Goal: Task Accomplishment & Management: Manage account settings

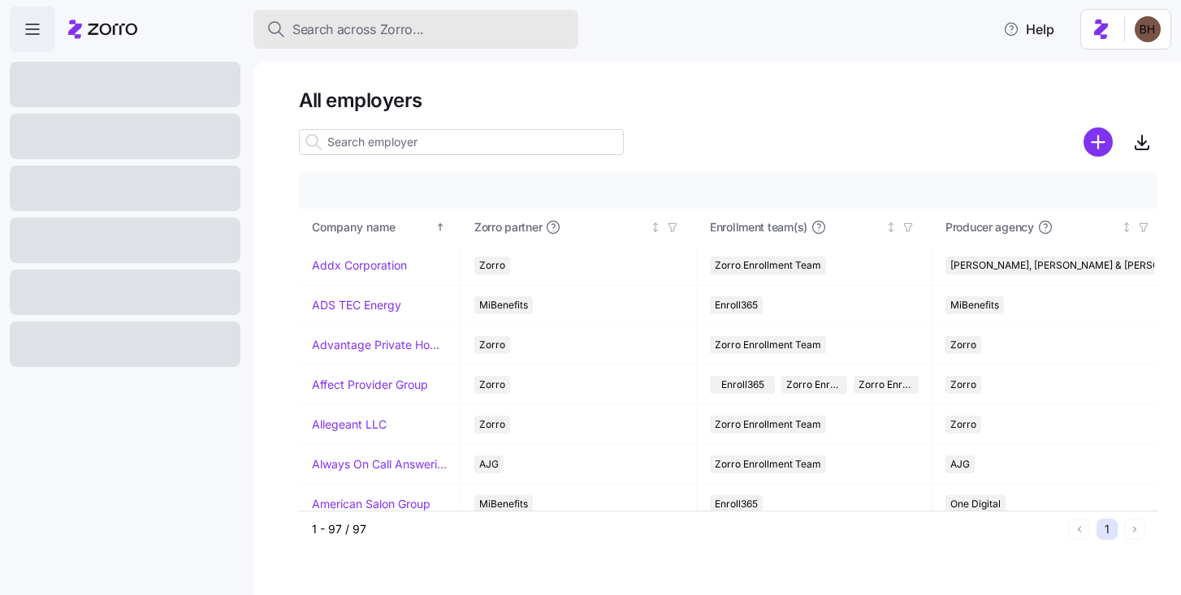
click at [378, 31] on span "Search across Zorro..." at bounding box center [358, 29] width 132 height 20
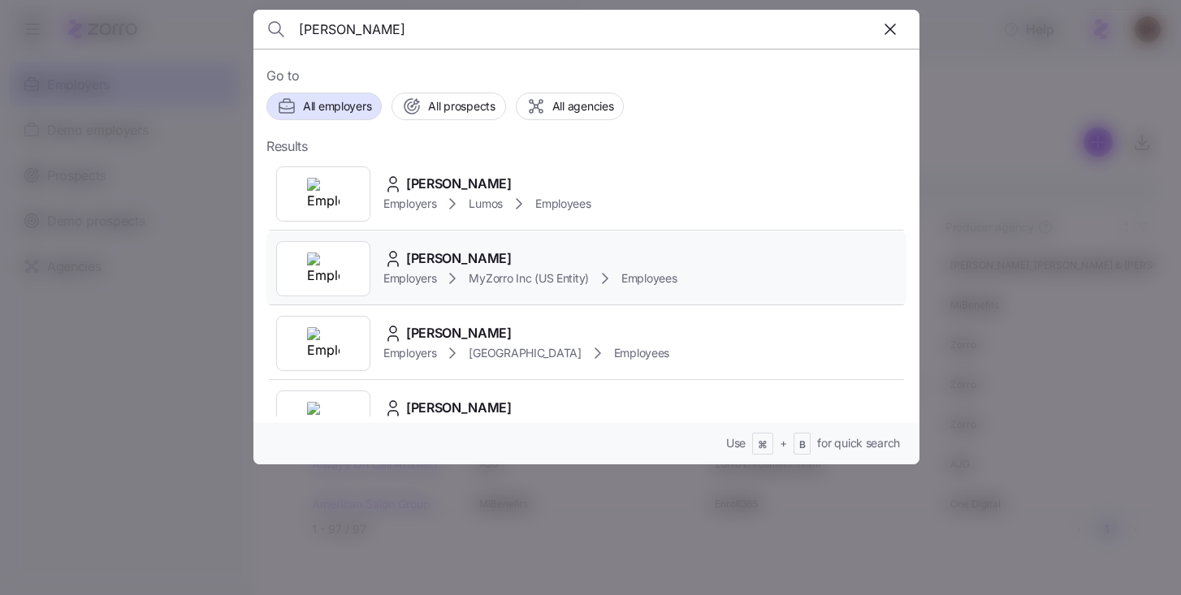
type input "bradley howell"
click at [536, 257] on div "Bradley Howell" at bounding box center [530, 258] width 294 height 20
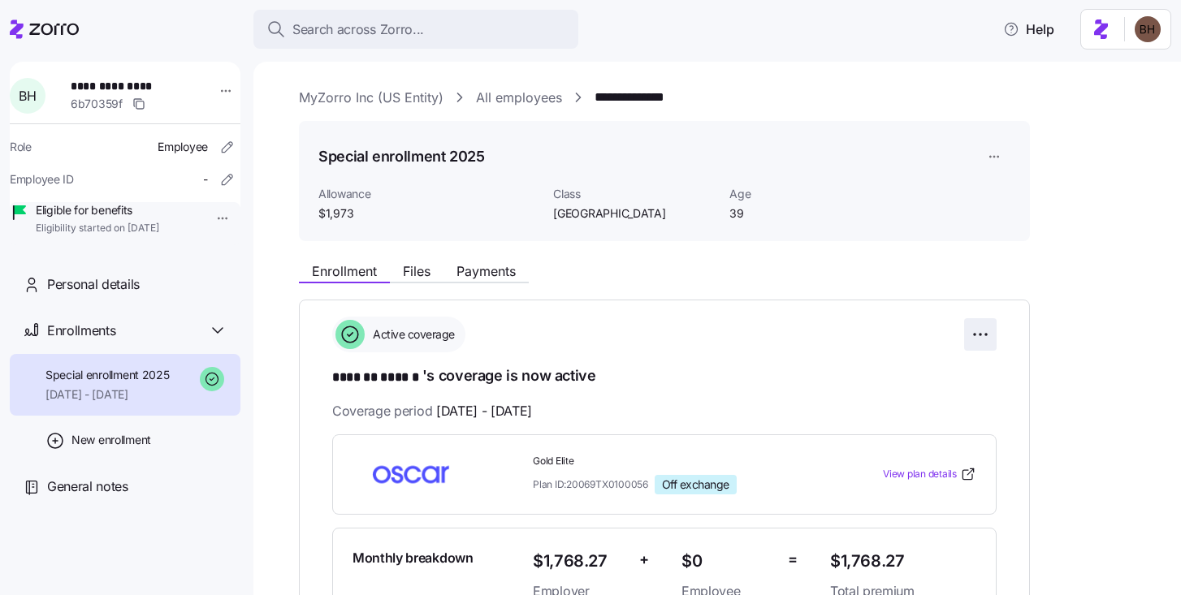
click at [979, 338] on html "**********" at bounding box center [590, 292] width 1181 height 585
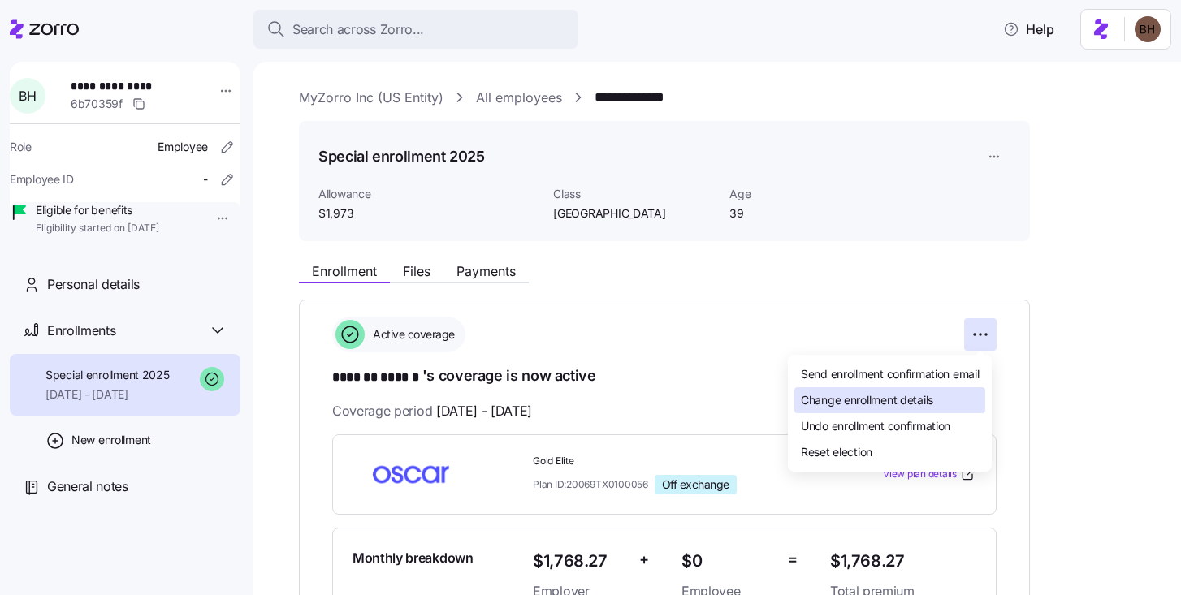
click at [904, 407] on span "Change enrollment details" at bounding box center [867, 400] width 132 height 16
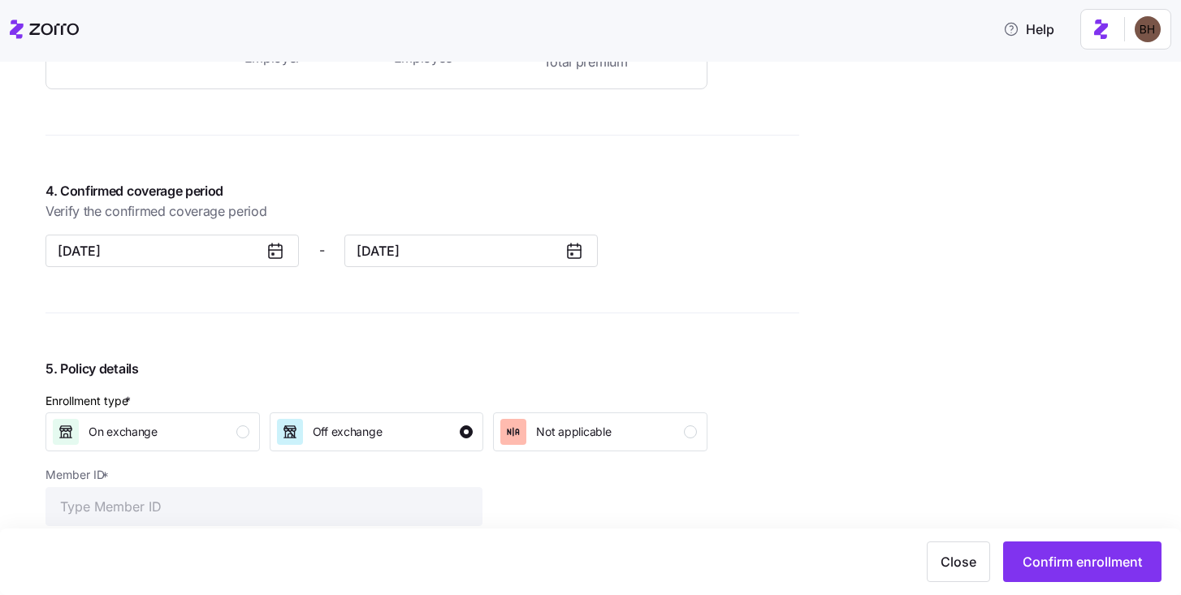
scroll to position [1310, 0]
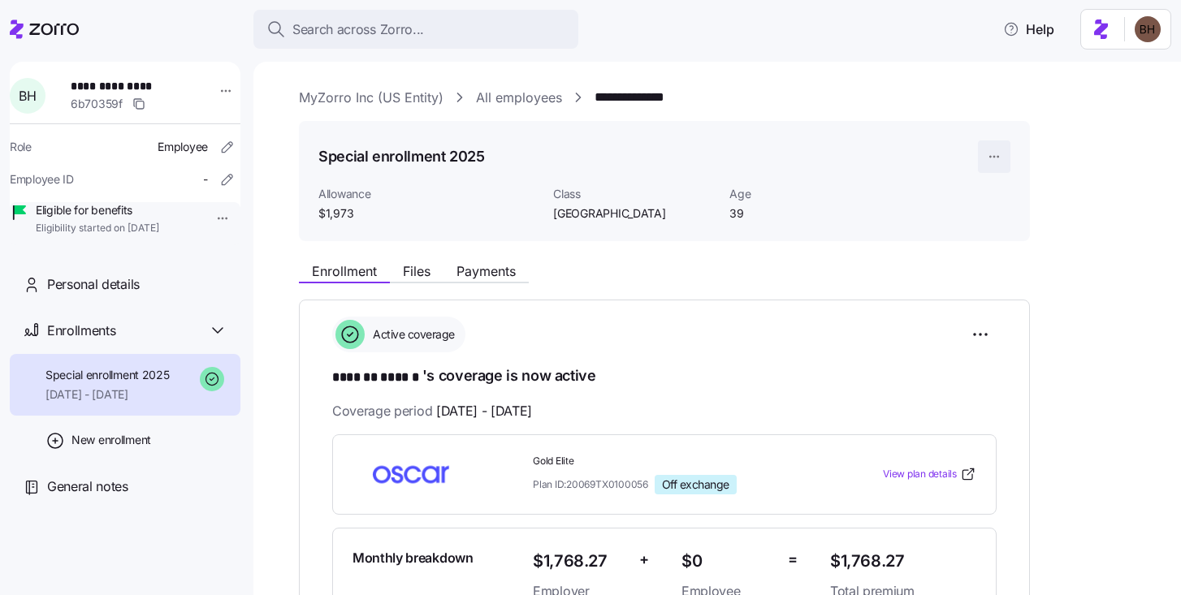
click at [993, 152] on html "**********" at bounding box center [590, 292] width 1181 height 585
click at [1020, 202] on div "Edit enrollment record" at bounding box center [1049, 197] width 117 height 18
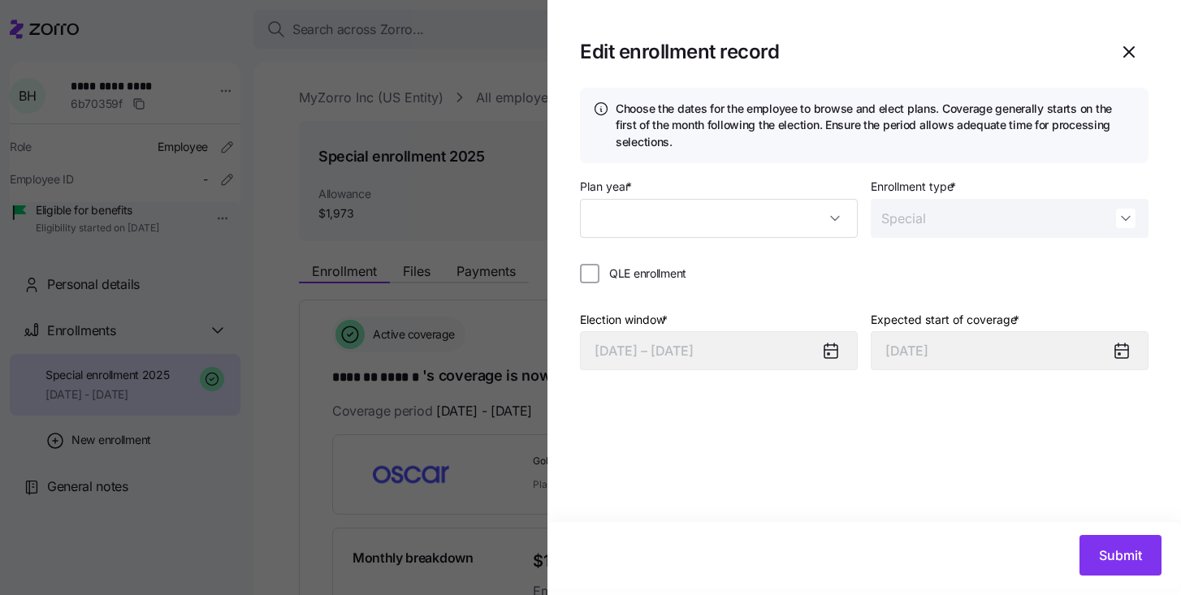
type input "2025"
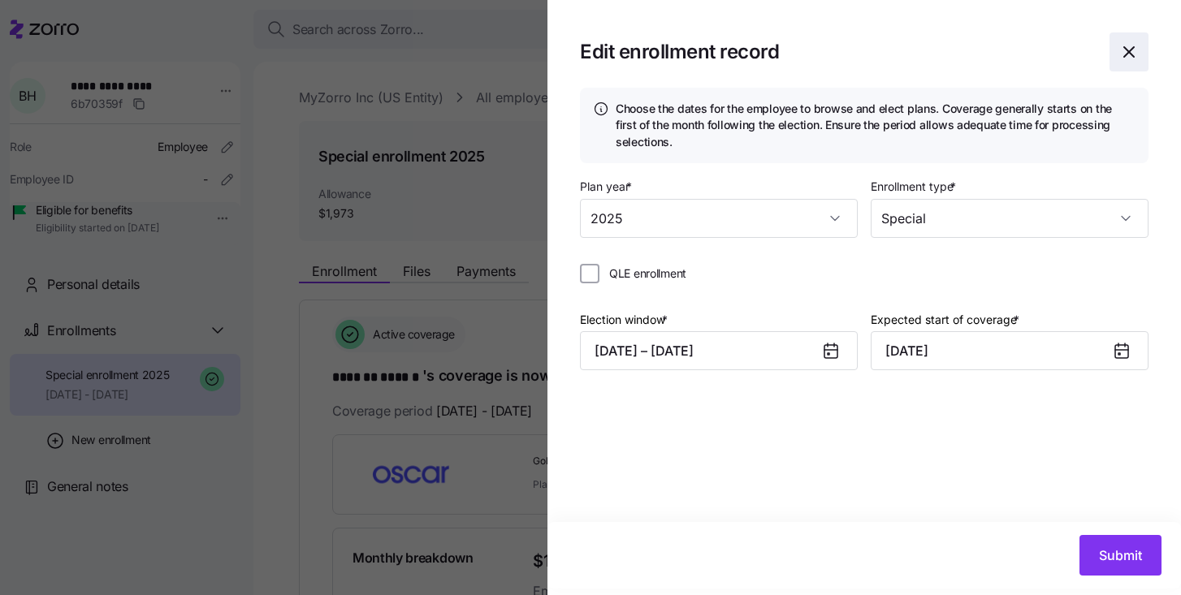
click at [1122, 51] on icon "button" at bounding box center [1128, 51] width 19 height 19
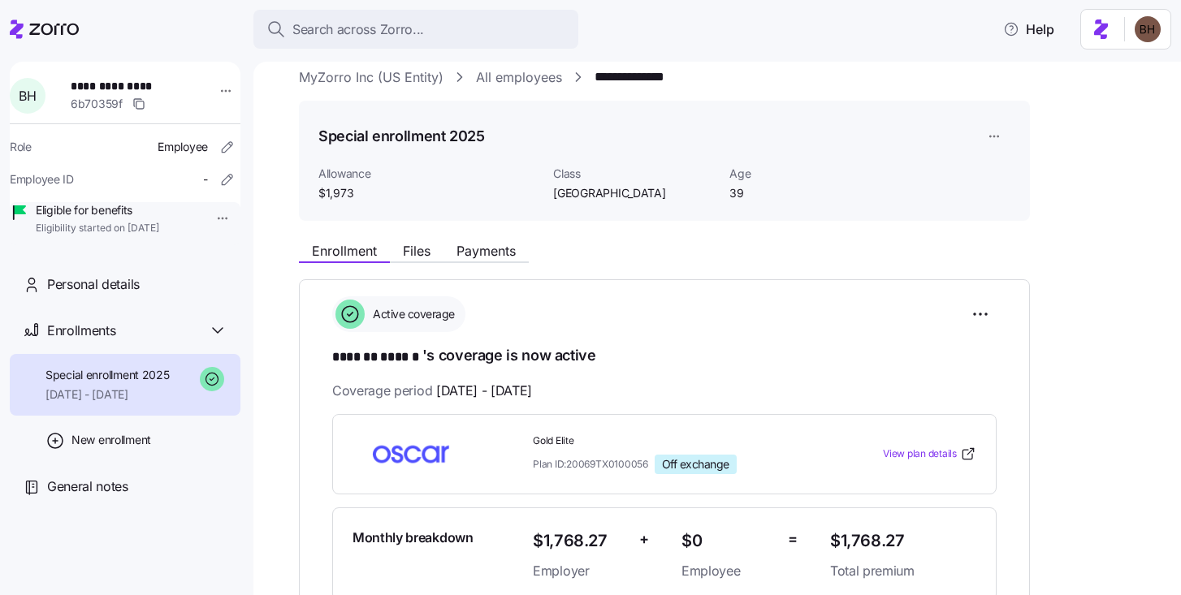
scroll to position [24, 0]
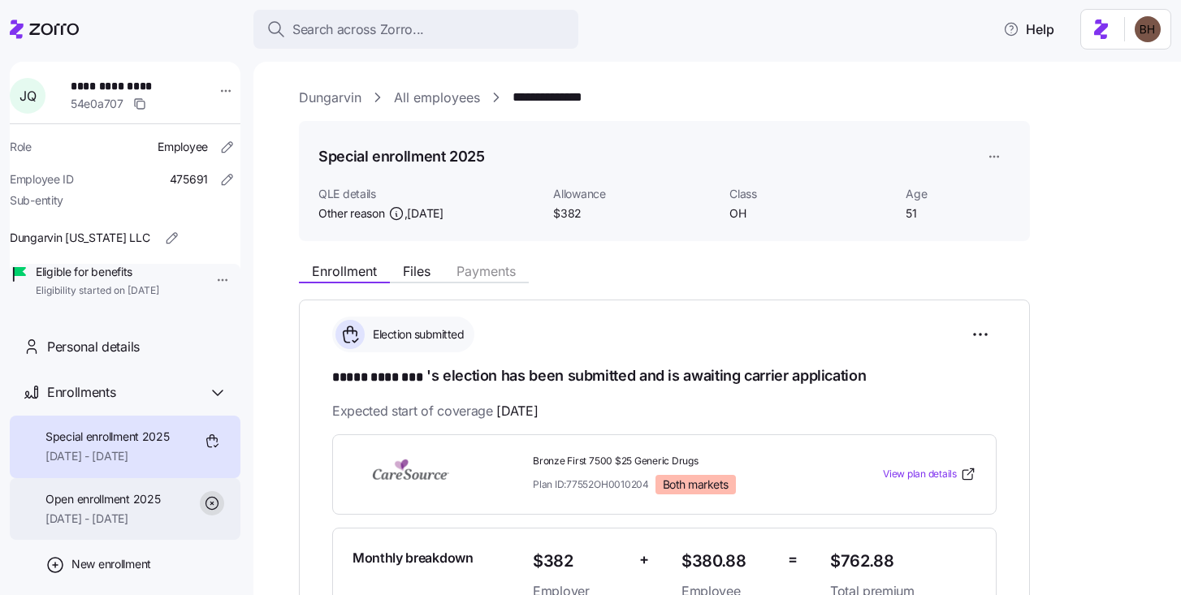
click at [122, 507] on span "Open enrollment 2025" at bounding box center [102, 499] width 114 height 16
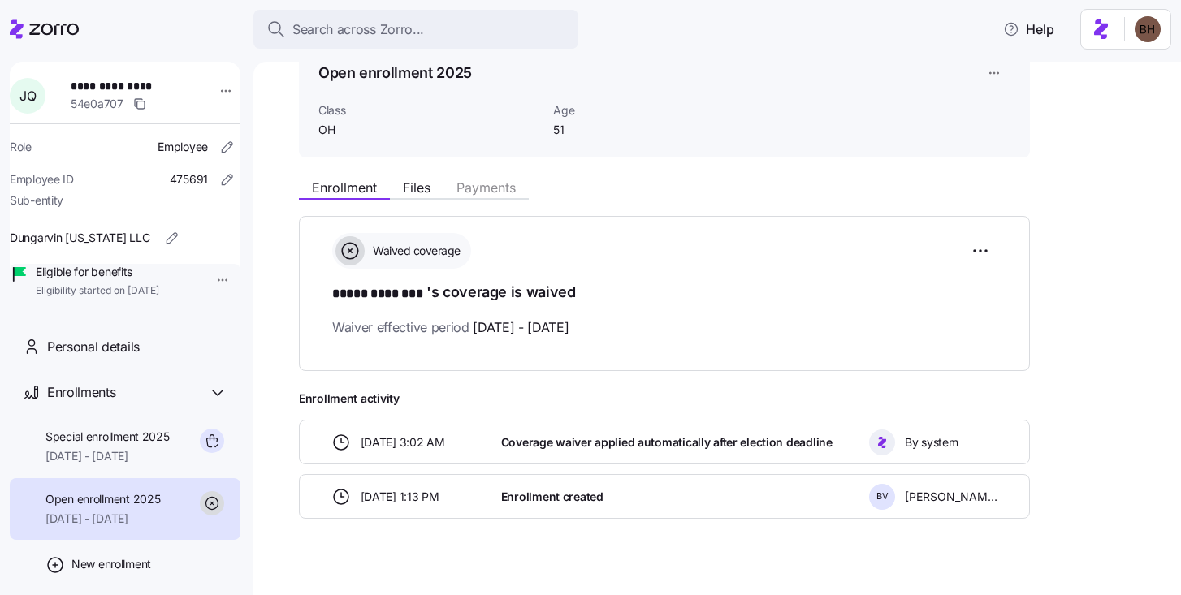
scroll to position [92, 0]
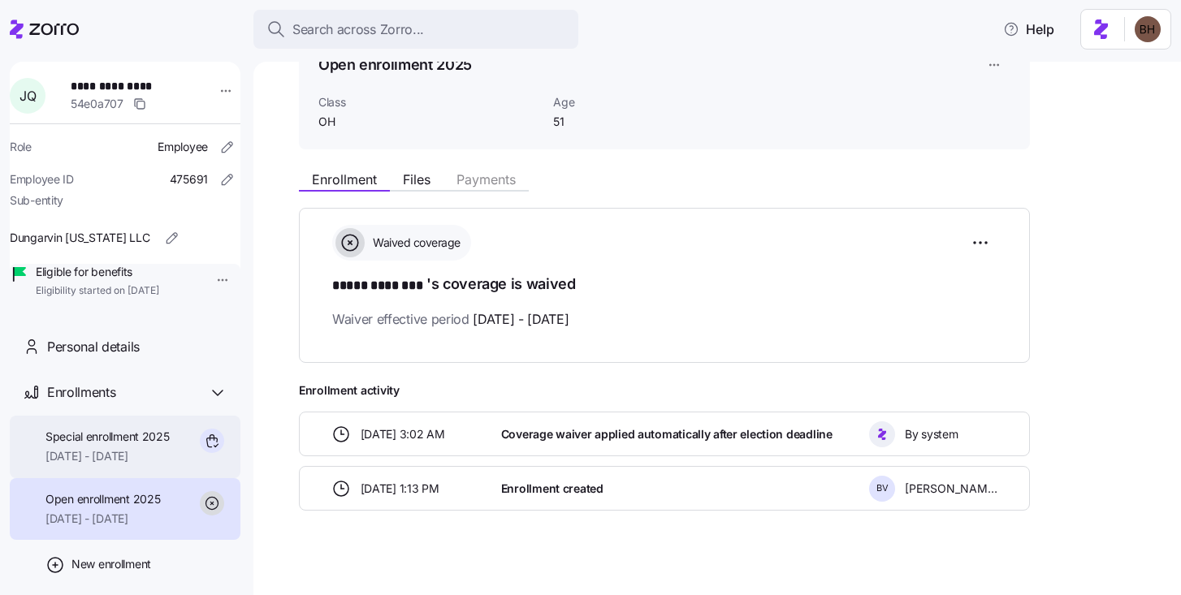
click at [133, 464] on span "10/01/2025 - 12/31/2025" at bounding box center [107, 456] width 124 height 16
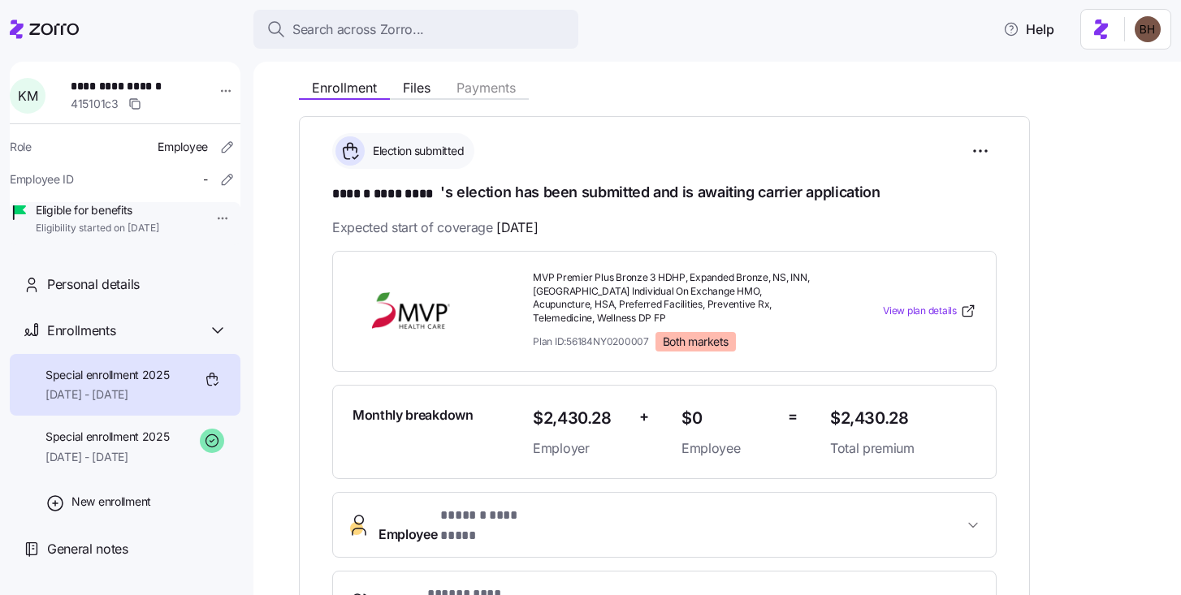
scroll to position [164, 0]
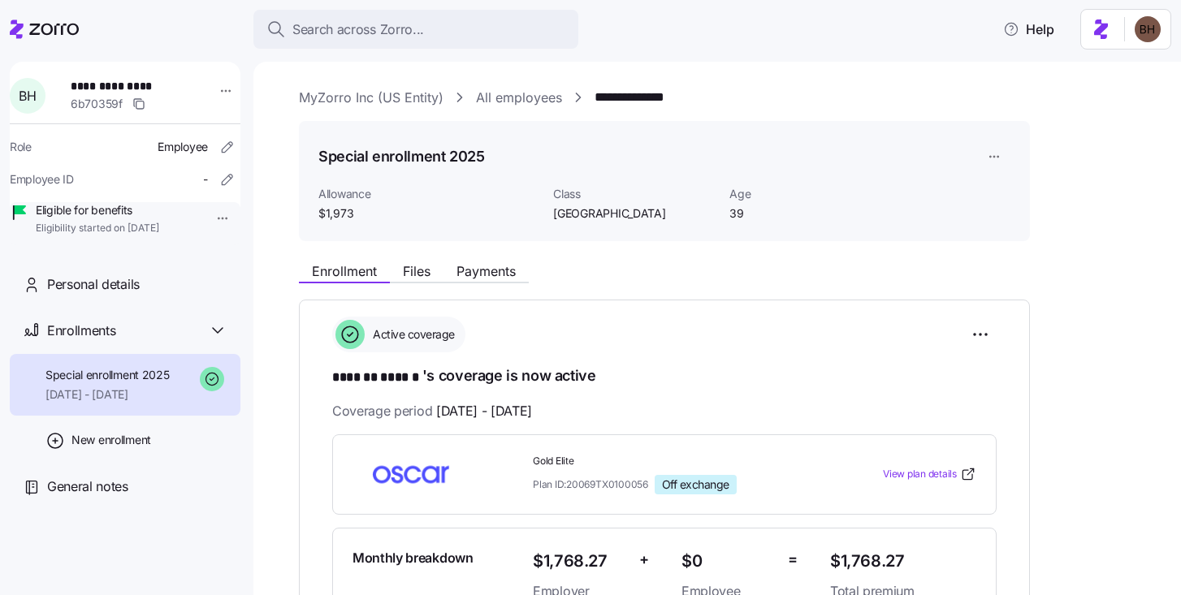
scroll to position [24, 0]
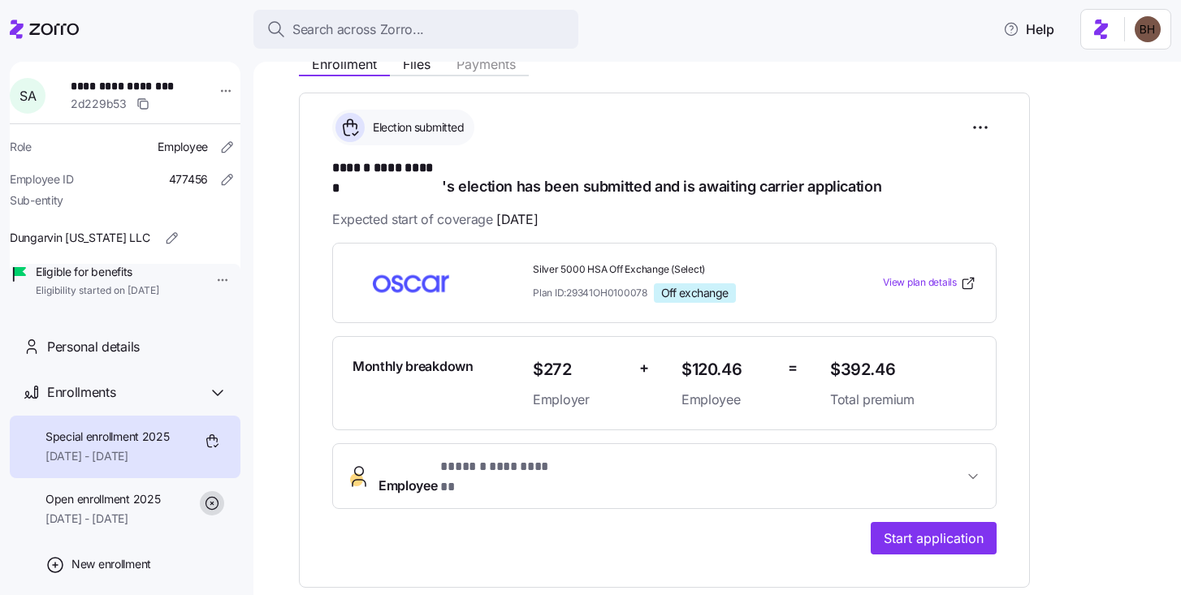
scroll to position [156, 0]
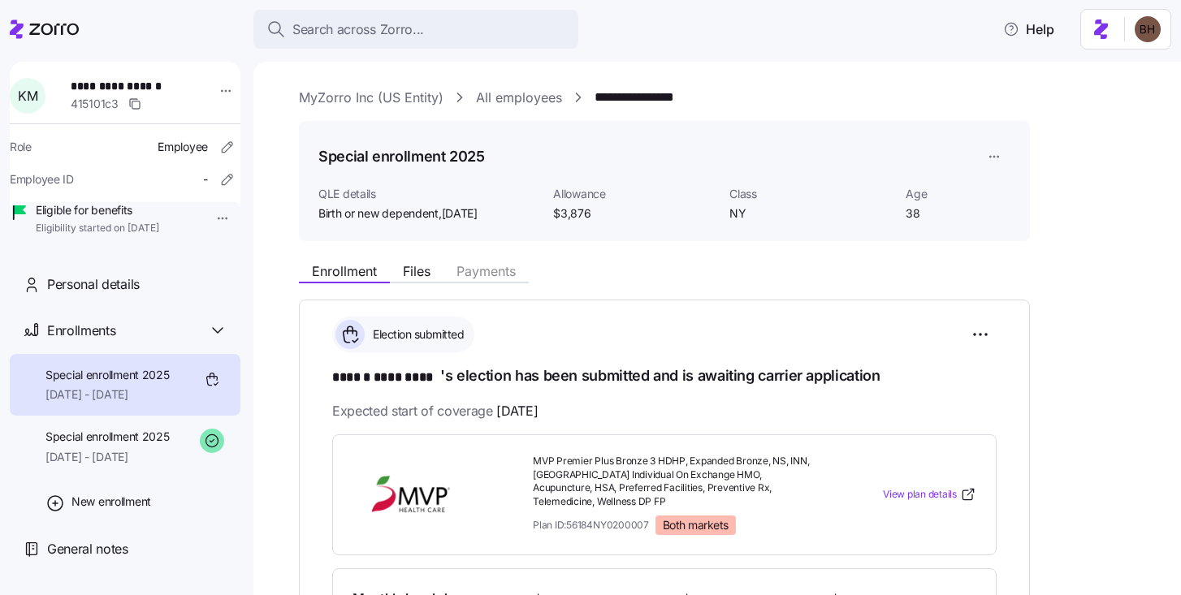
scroll to position [164, 0]
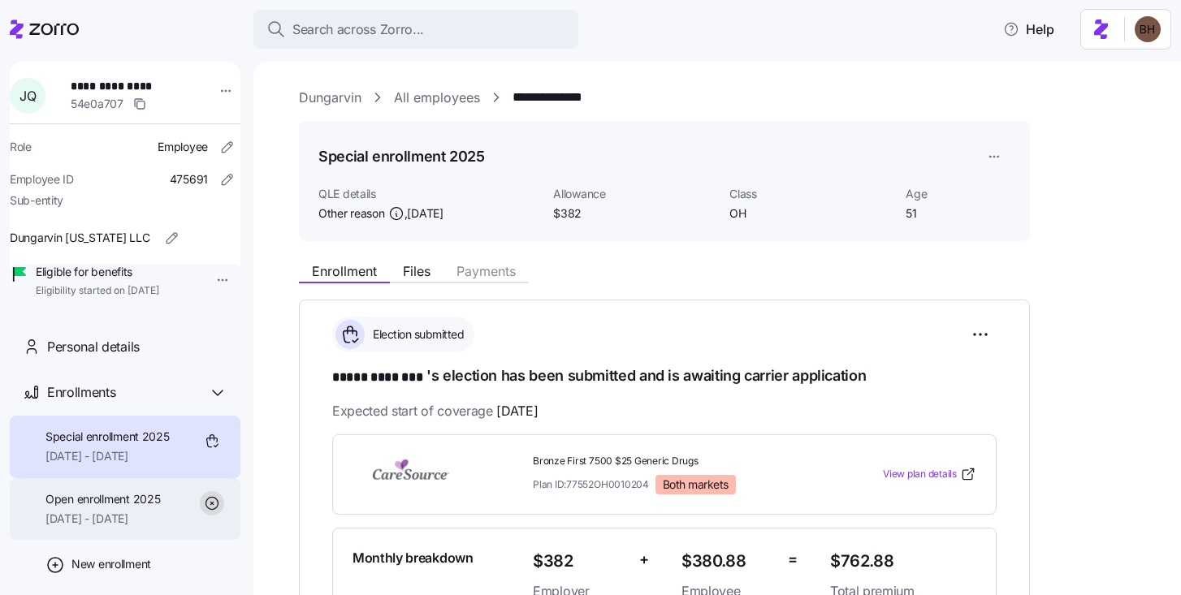
click at [131, 507] on span "Open enrollment 2025" at bounding box center [102, 499] width 114 height 16
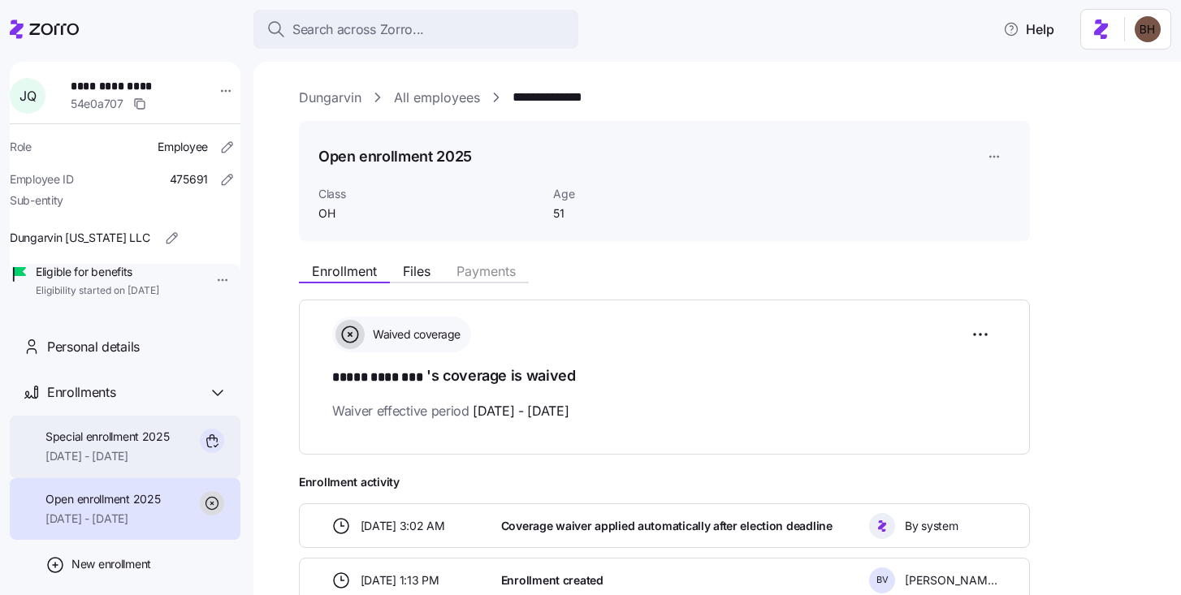
click at [104, 464] on span "[DATE] - [DATE]" at bounding box center [107, 456] width 124 height 16
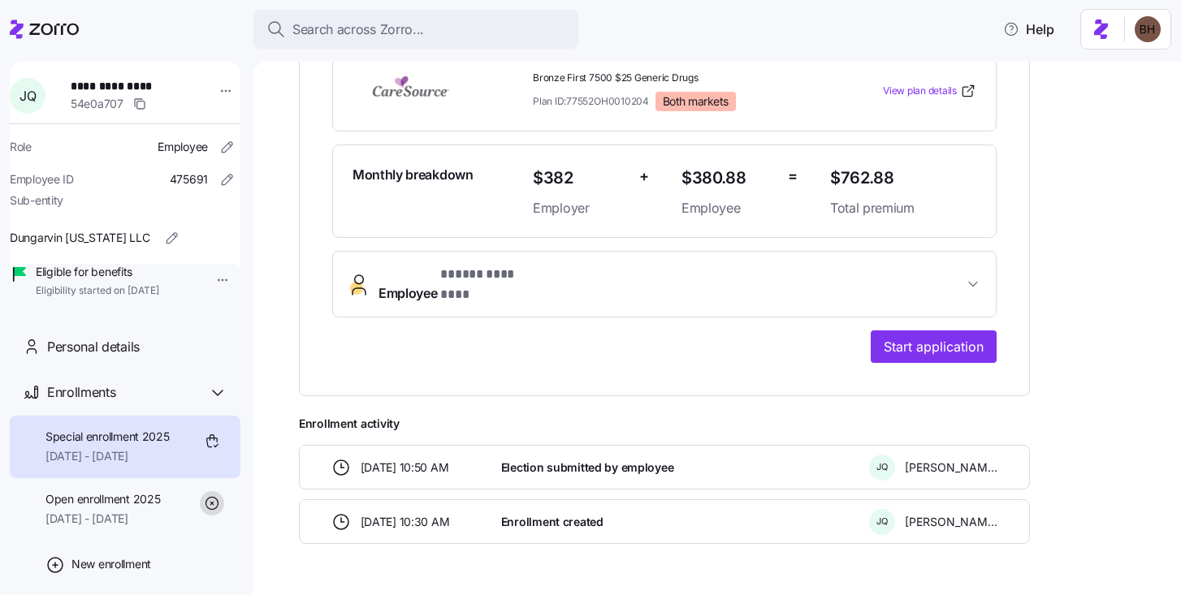
scroll to position [415, 0]
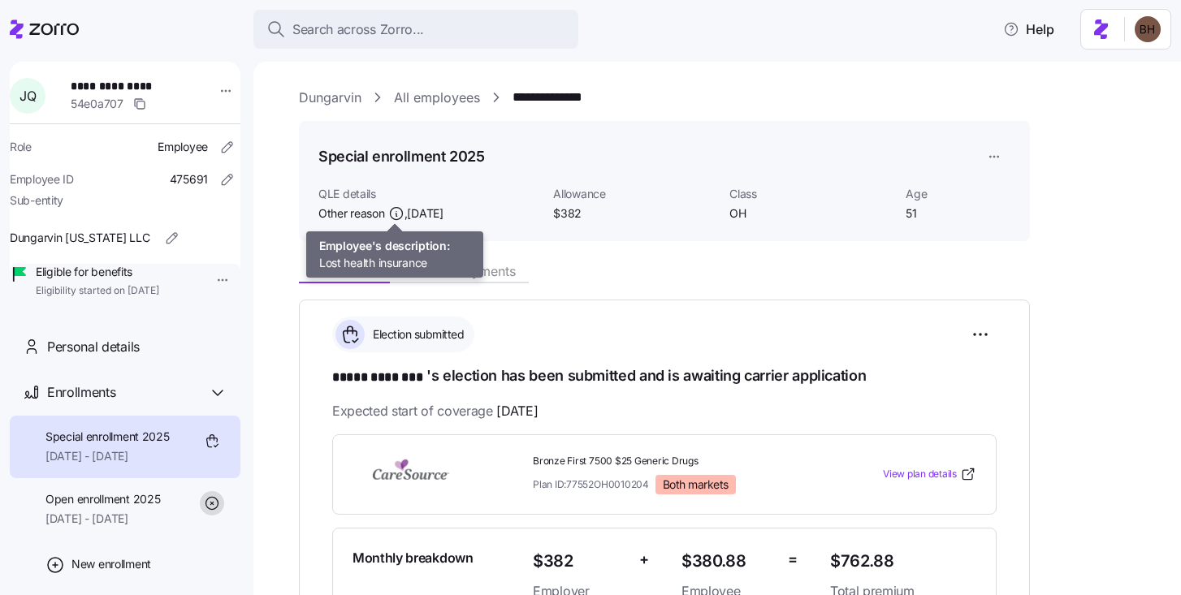
click at [403, 215] on icon at bounding box center [396, 213] width 16 height 16
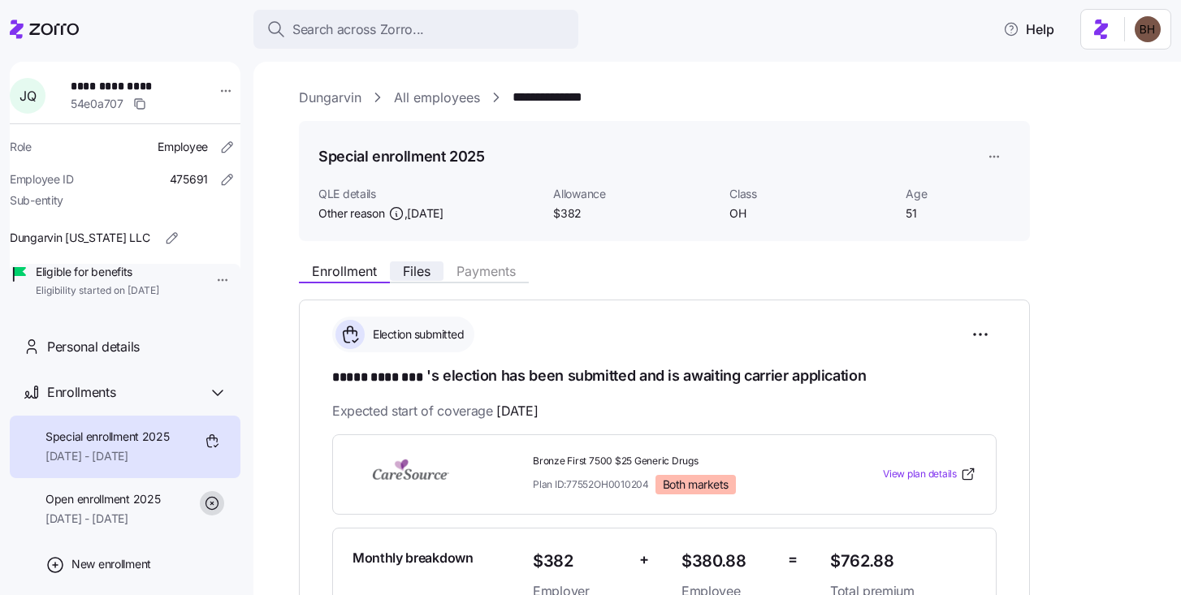
click at [423, 265] on span "Files" at bounding box center [417, 271] width 28 height 13
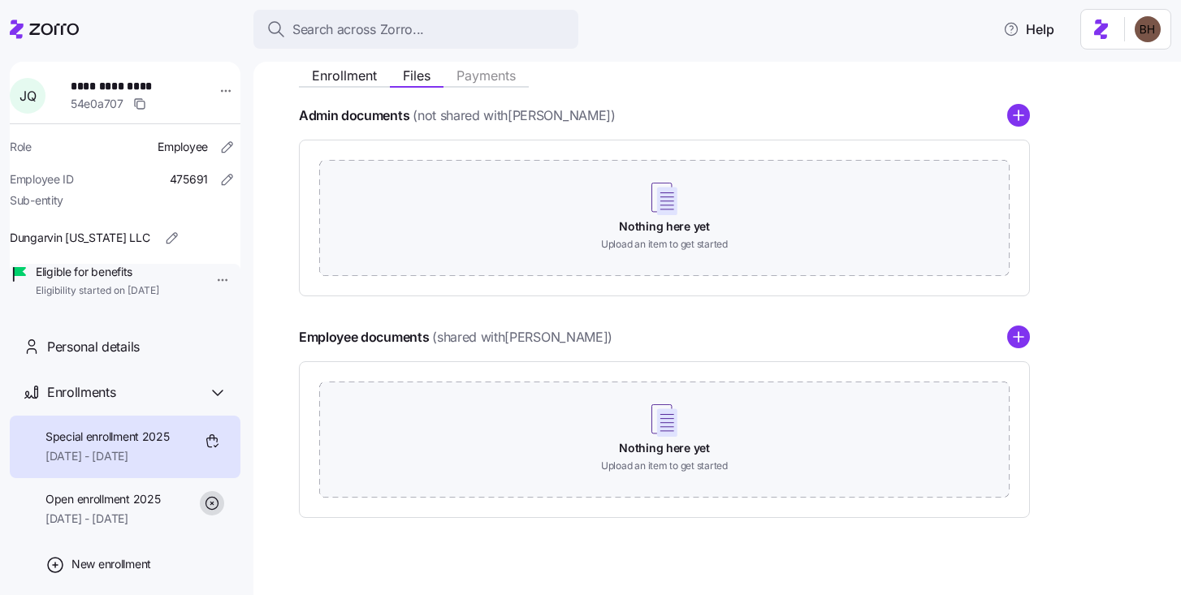
scroll to position [216, 0]
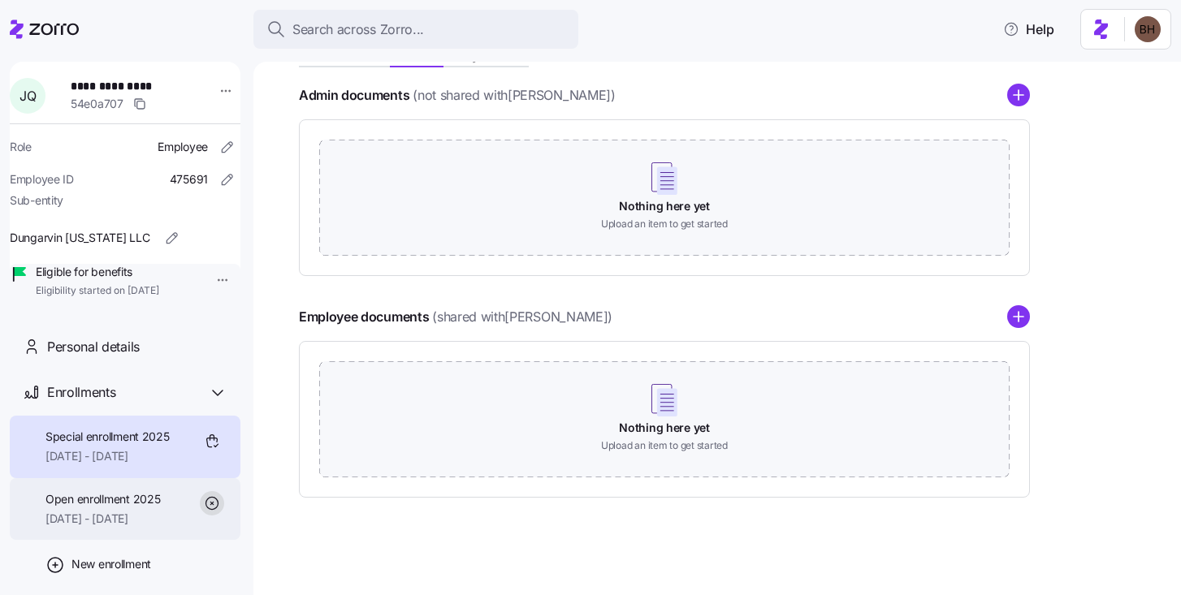
click at [122, 507] on span "Open enrollment 2025" at bounding box center [102, 499] width 114 height 16
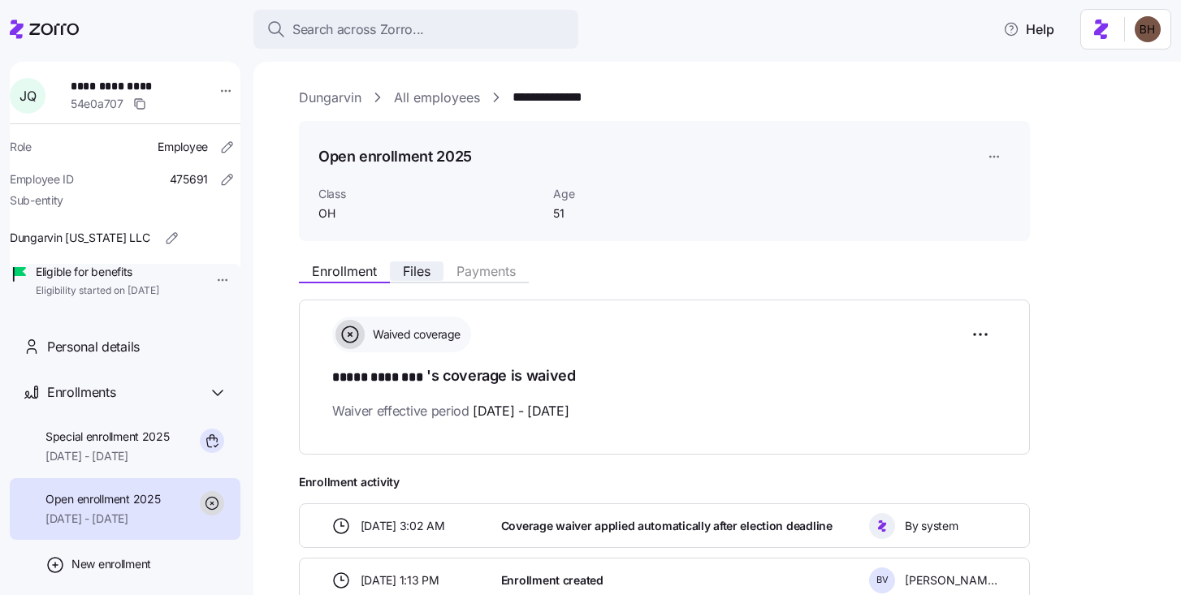
click at [417, 271] on span "Files" at bounding box center [417, 271] width 28 height 13
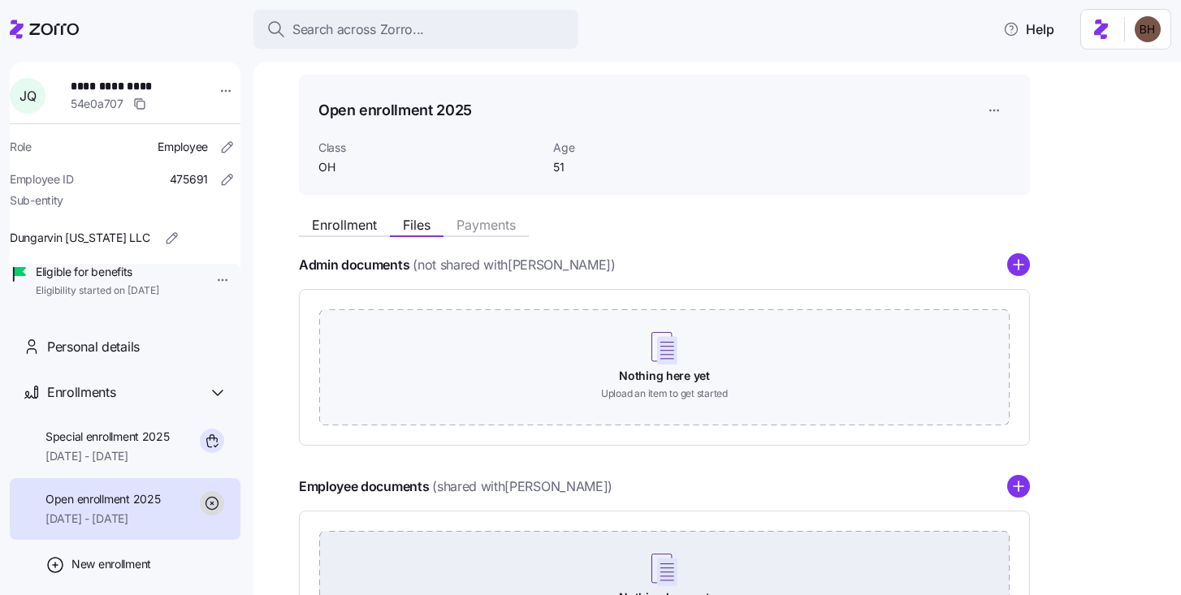
scroll to position [216, 0]
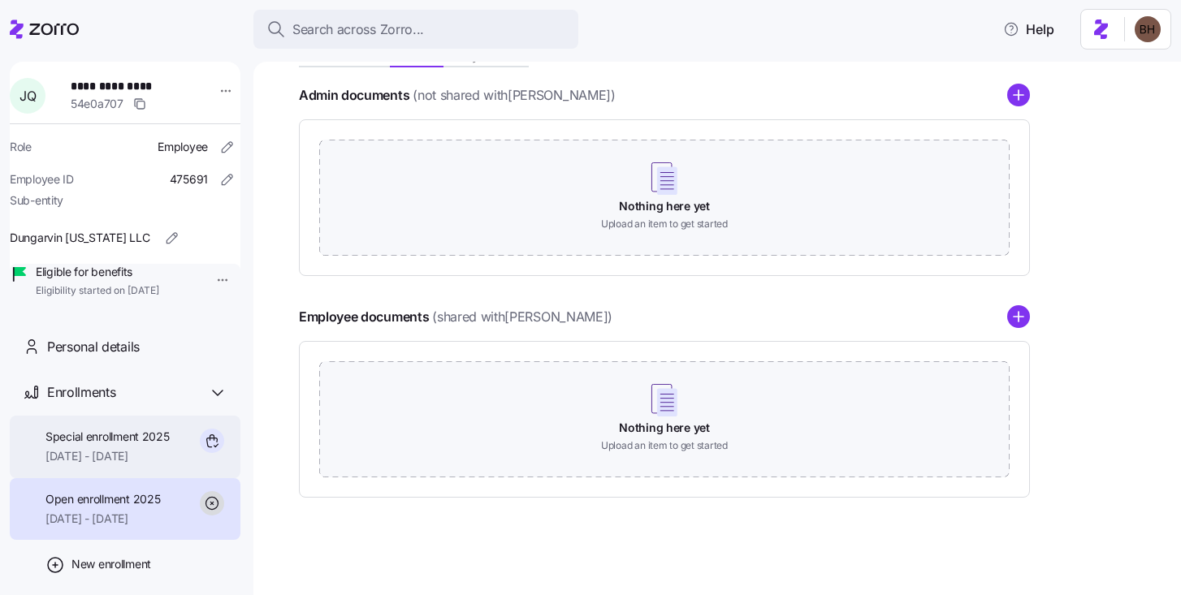
click at [105, 465] on div "Special enrollment 2025 [DATE] - [DATE]" at bounding box center [107, 447] width 124 height 37
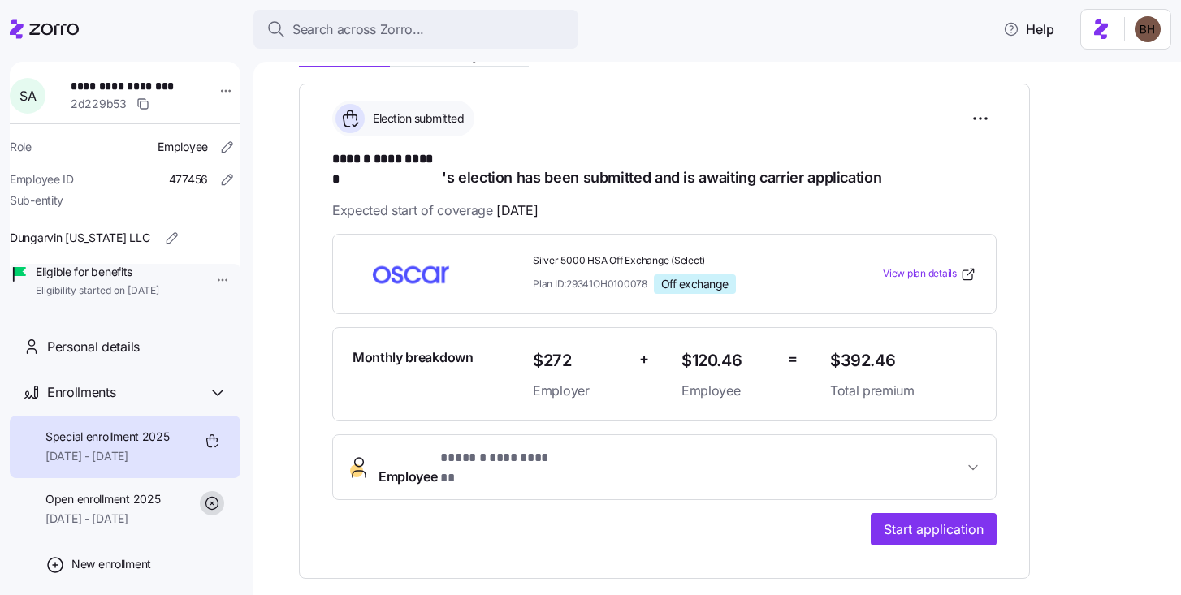
scroll to position [217, 0]
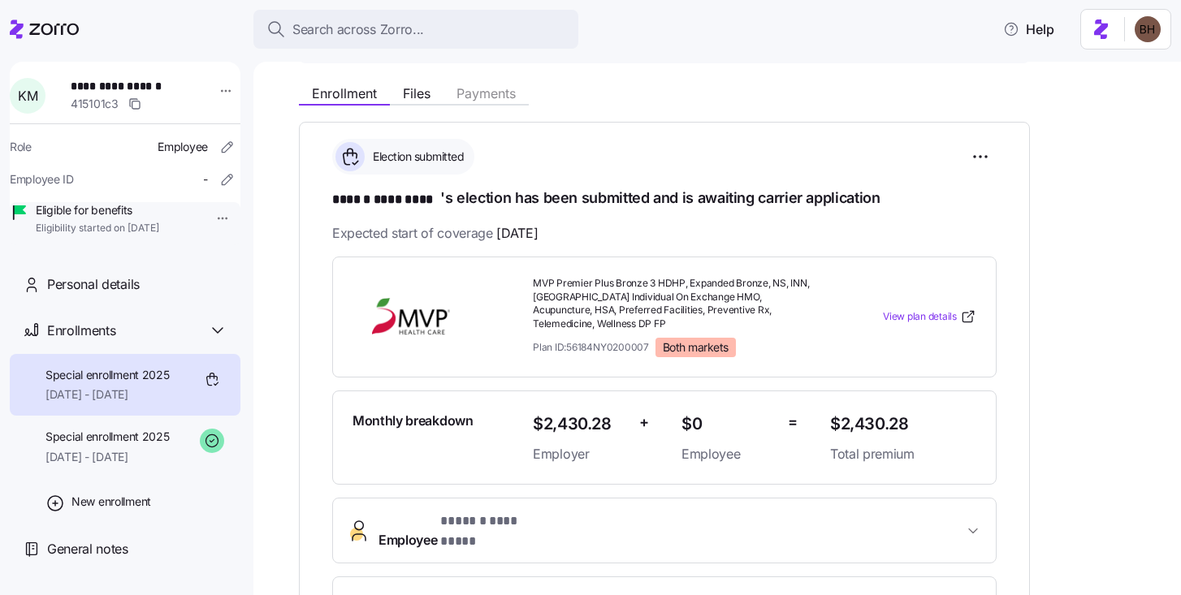
scroll to position [142, 0]
